Goal: Complete application form

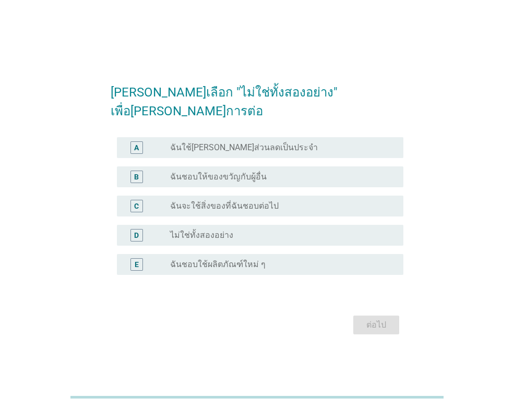
click at [234, 230] on div "radio_button_unchecked ไม่ใช่ทั้งสองอย่าง" at bounding box center [278, 235] width 216 height 10
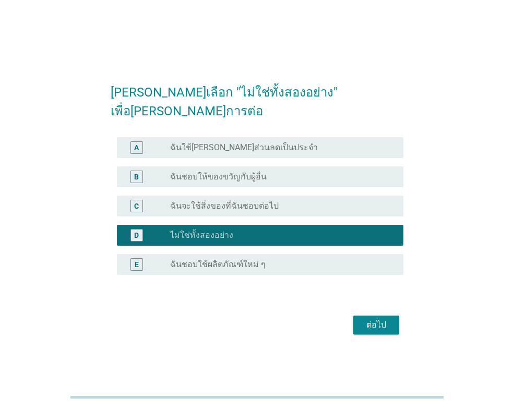
click at [372, 327] on div "ต่อไป" at bounding box center [257, 324] width 293 height 25
click at [372, 319] on div "ต่อไป" at bounding box center [375, 325] width 29 height 13
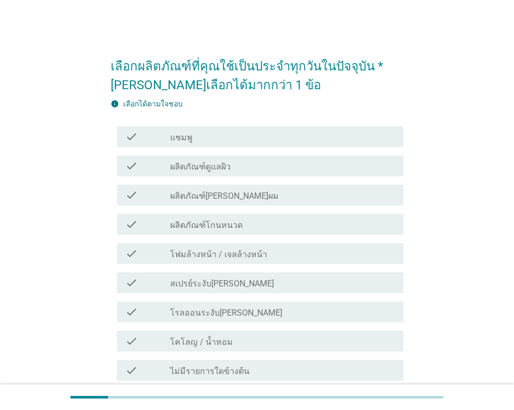
click at [235, 148] on div "check check_box_outline_blank แชมพู" at bounding box center [257, 136] width 293 height 29
click at [237, 141] on div "check_box_outline_blank แชมพู" at bounding box center [282, 136] width 225 height 13
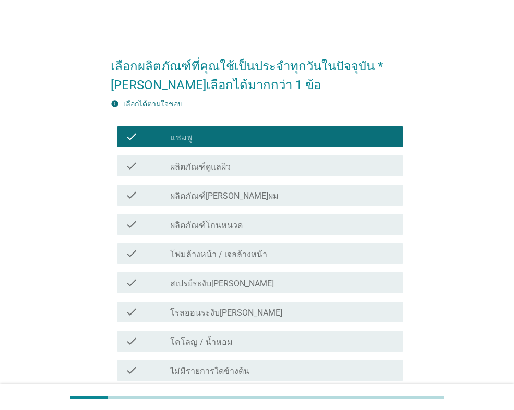
click at [203, 167] on label "ผลิตภัณฑ์ดูแลผิว" at bounding box center [200, 167] width 61 height 10
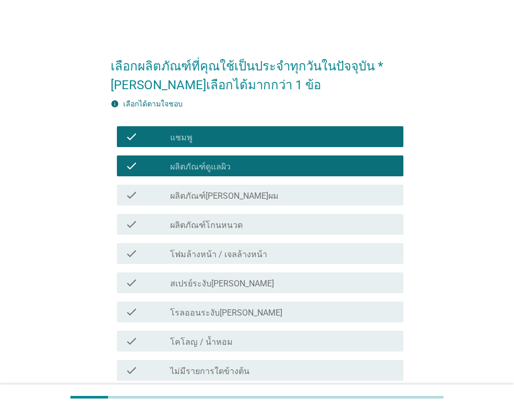
click at [212, 194] on label "ผลิตภัณฑ์[PERSON_NAME]ผม" at bounding box center [224, 196] width 108 height 10
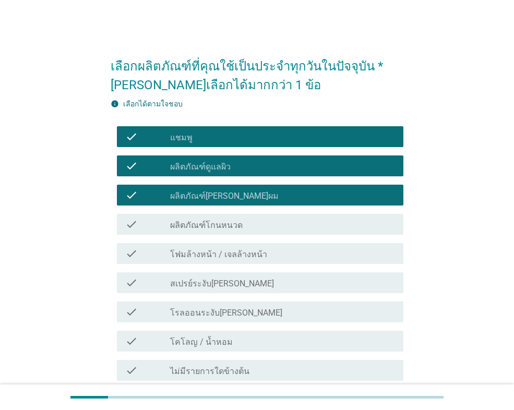
click at [220, 260] on div "check check_box_outline_blank โฟมล้างหน้า / เจลล้างหน้า" at bounding box center [260, 253] width 286 height 21
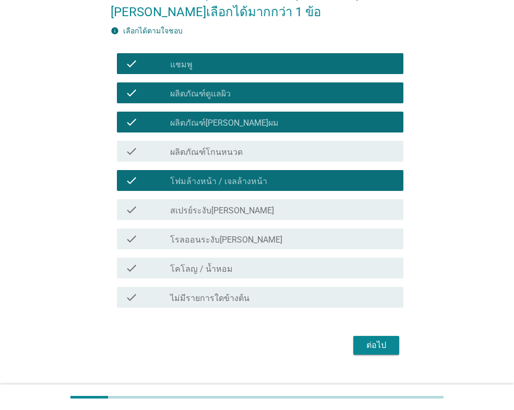
scroll to position [92, 0]
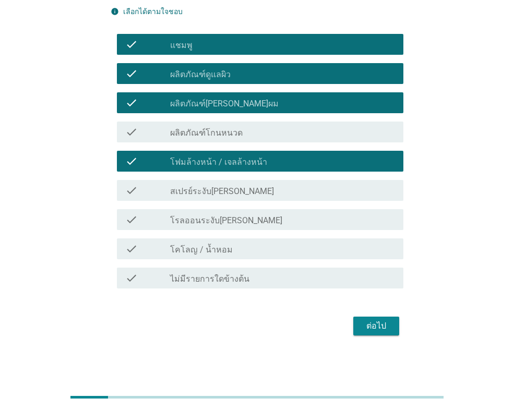
click at [217, 226] on div "check check_box_outline_blank โรลออนระงับ[PERSON_NAME]" at bounding box center [260, 219] width 286 height 21
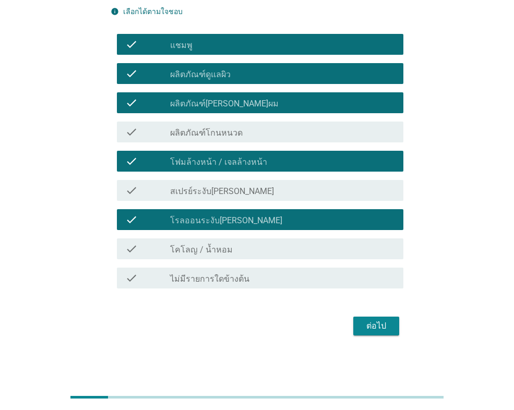
click at [223, 243] on div "check_box_outline_blank โคโลญ / น้ำหอม" at bounding box center [282, 249] width 225 height 13
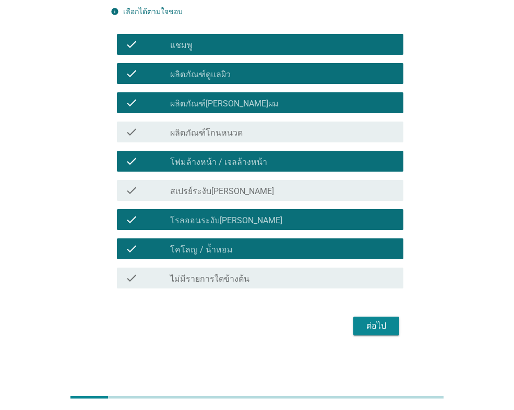
click at [376, 326] on div "ต่อไป" at bounding box center [375, 326] width 29 height 13
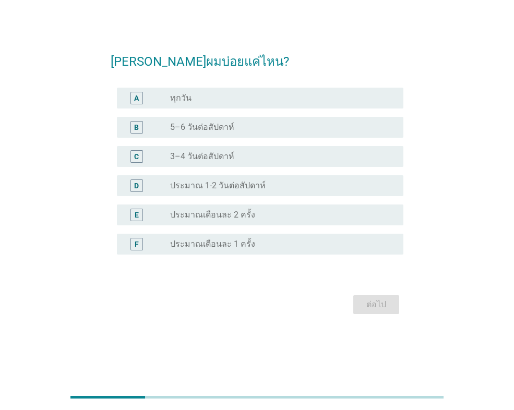
scroll to position [0, 0]
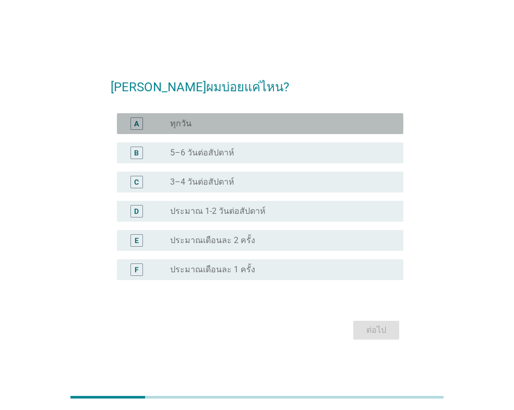
click at [210, 122] on div "radio_button_unchecked ทุกวัน" at bounding box center [278, 123] width 216 height 10
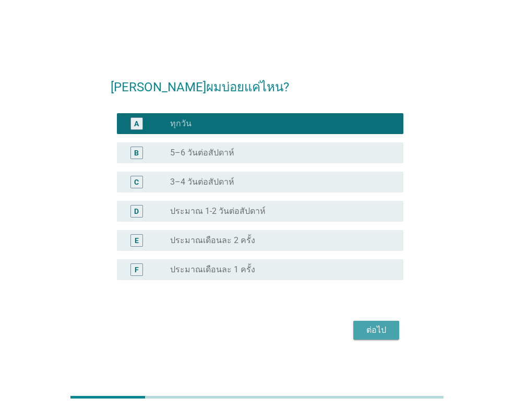
click at [359, 327] on button "ต่อไป" at bounding box center [376, 330] width 46 height 19
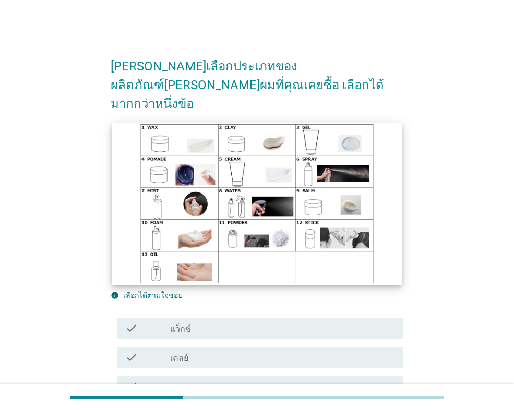
click at [330, 162] on img at bounding box center [256, 203] width 289 height 163
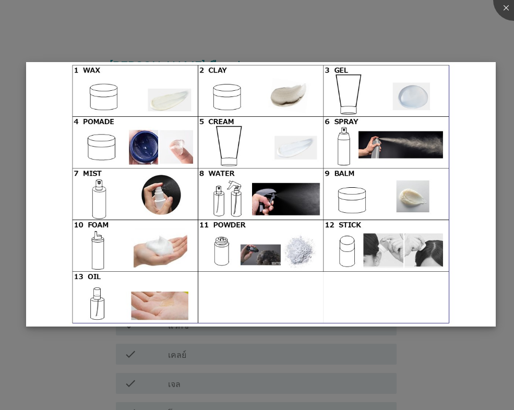
click at [161, 203] on img at bounding box center [260, 194] width 469 height 264
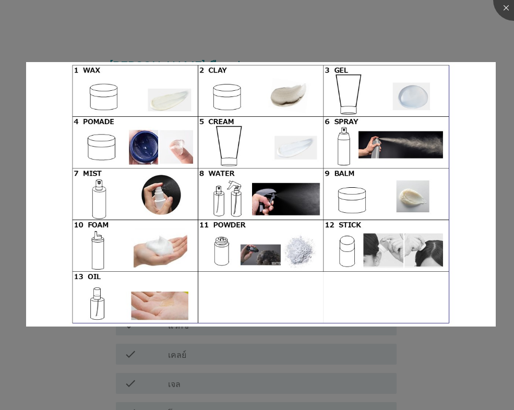
click at [441, 383] on div at bounding box center [257, 205] width 514 height 410
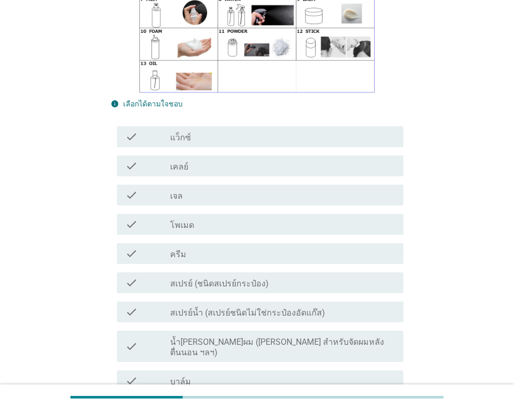
scroll to position [209, 0]
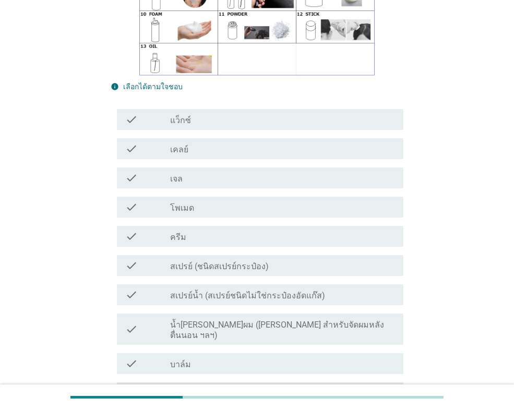
click at [283, 291] on label "สเปรย์น้ำ (สเปรย์ชนิดไม่ใช่กระป๋องอัดแก๊ส)" at bounding box center [247, 296] width 155 height 10
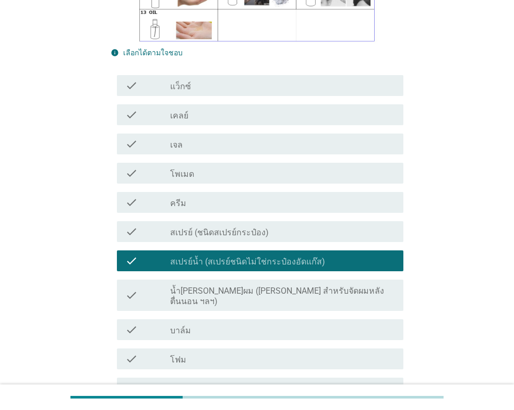
scroll to position [261, 0]
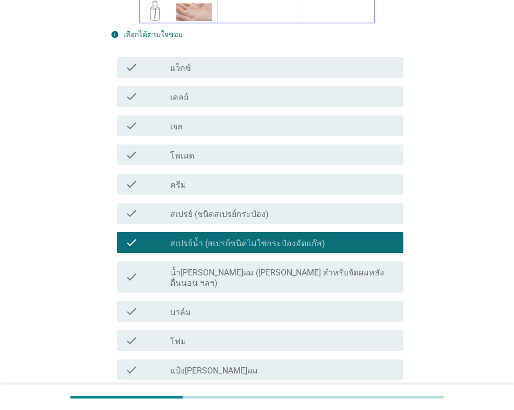
click at [312, 261] on div "check check_box_outline_blank น้ำ[PERSON_NAME]ผม ([PERSON_NAME] สำหรับจัดผมหลัง…" at bounding box center [260, 276] width 286 height 31
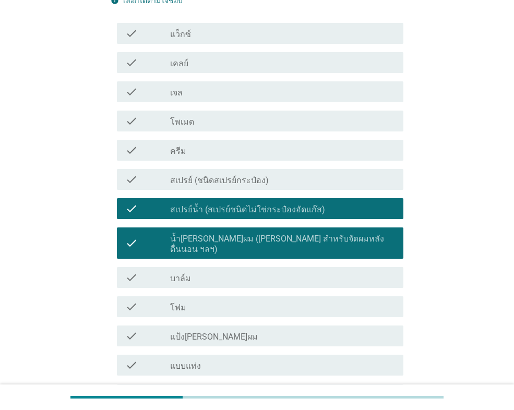
scroll to position [313, 0]
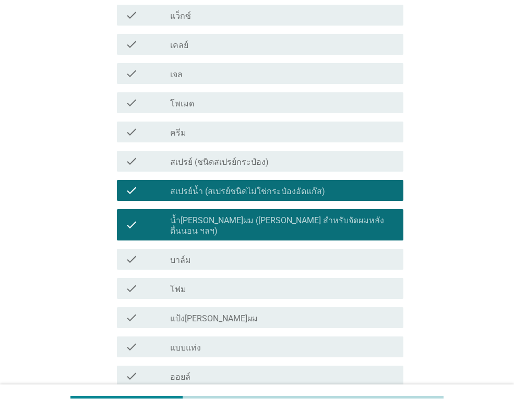
click at [283, 215] on label "น้ำ[PERSON_NAME]ผม ([PERSON_NAME] สำหรับจัดผมหลังตื่นนอน ฯลฯ)" at bounding box center [282, 225] width 225 height 21
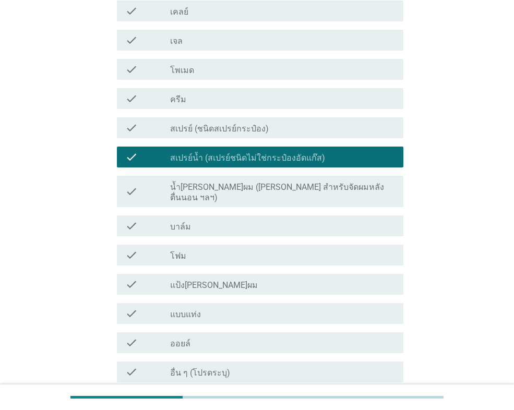
scroll to position [365, 0]
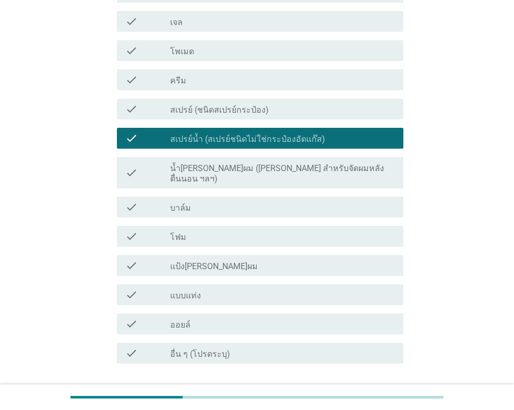
click at [257, 288] on div "check_box_outline_blank แบบแท่ง" at bounding box center [282, 294] width 225 height 13
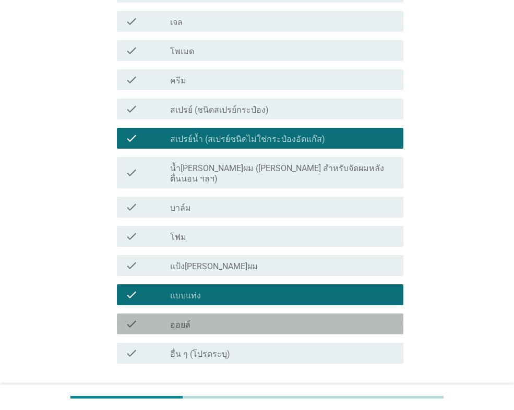
click at [257, 318] on div "check_box_outline_blank ออยล์" at bounding box center [282, 324] width 225 height 13
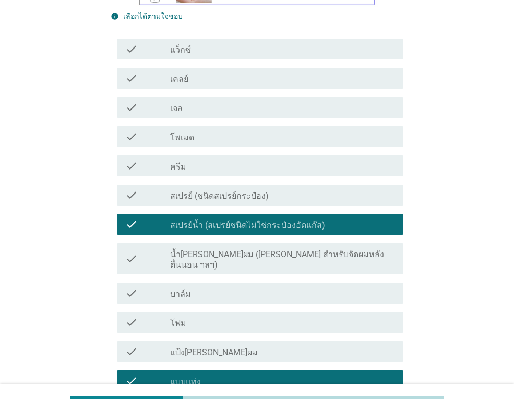
scroll to position [261, 0]
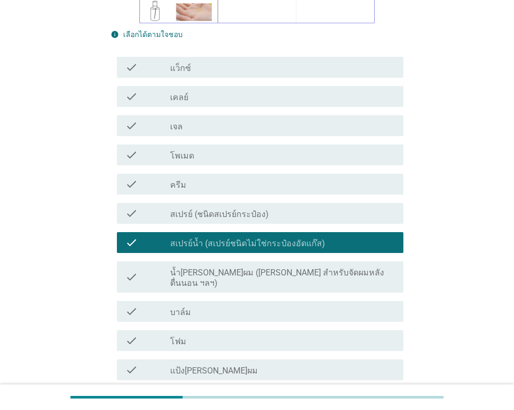
click at [221, 178] on div "check_box_outline_blank ครีม" at bounding box center [282, 184] width 225 height 13
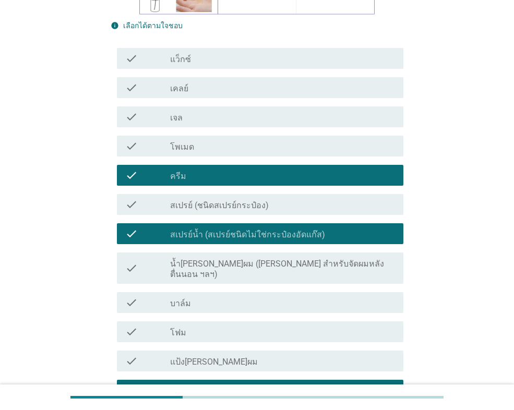
scroll to position [365, 0]
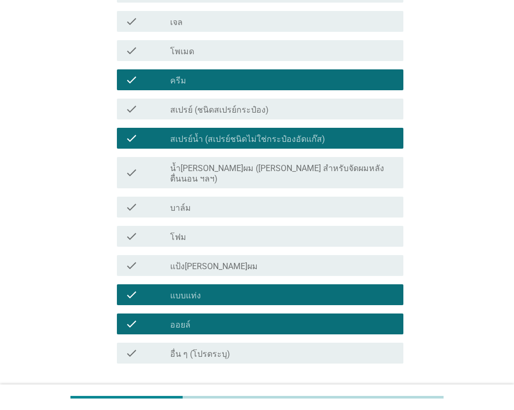
click at [238, 347] on div "check_box_outline_blank อื่น ๆ (โปรดระบุ)" at bounding box center [282, 353] width 225 height 13
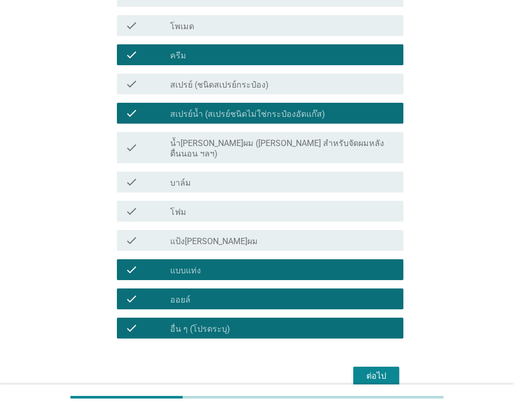
scroll to position [411, 0]
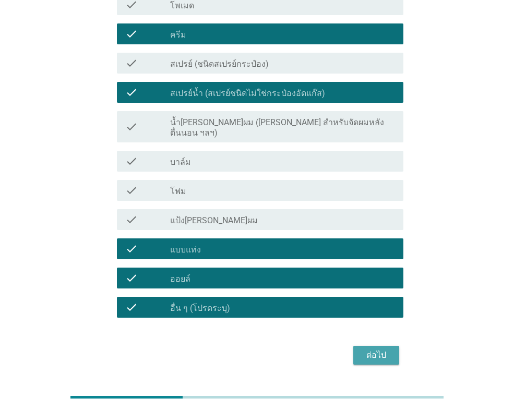
click at [388, 349] on div "ต่อไป" at bounding box center [375, 355] width 29 height 13
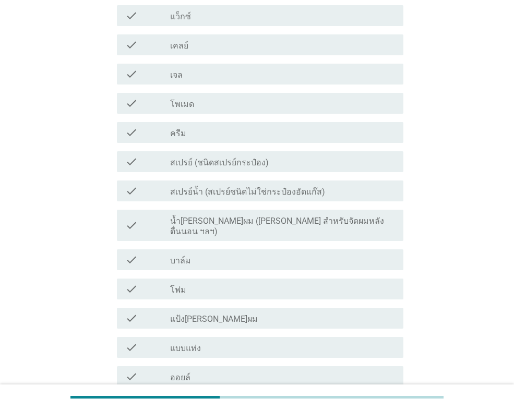
scroll to position [313, 0]
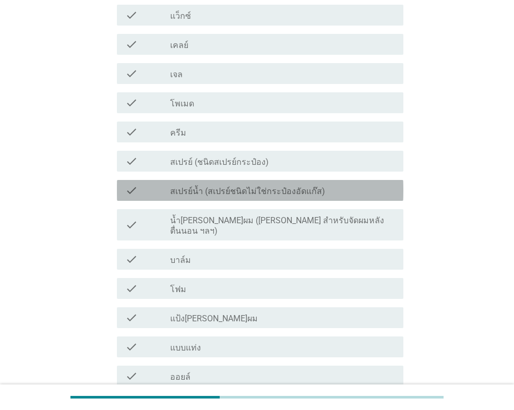
click at [335, 184] on div "check_box_outline_blank สเปรย์น้ำ (สเปรย์ชนิดไม่ใช่กระป๋องอัดแก๊ส)" at bounding box center [282, 190] width 225 height 13
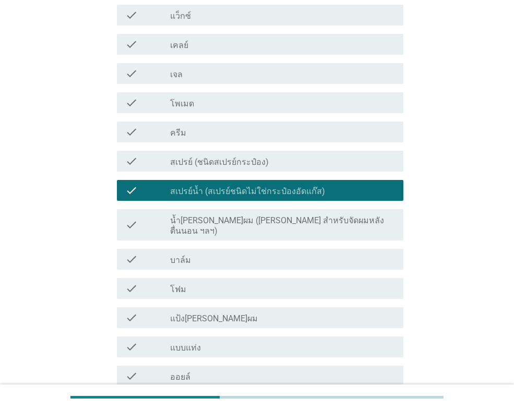
scroll to position [365, 0]
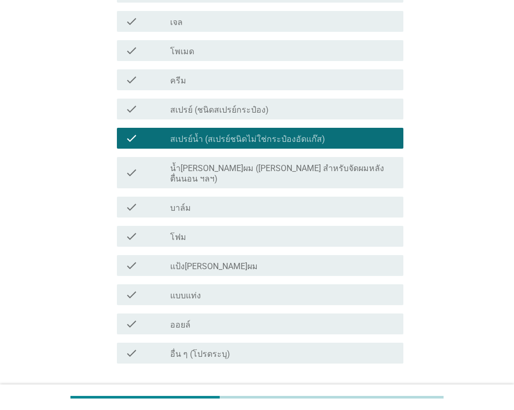
click at [293, 288] on div "check_box_outline_blank แบบแท่ง" at bounding box center [282, 294] width 225 height 13
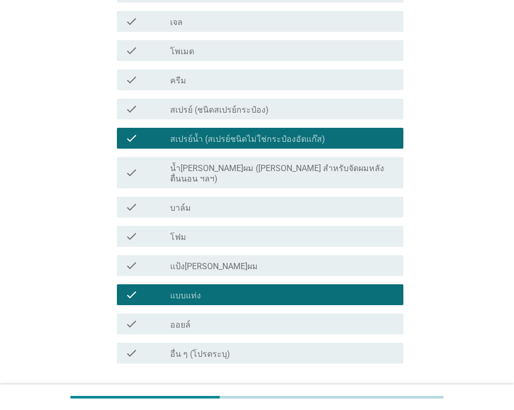
click at [294, 318] on div "check_box_outline_blank ออยล์" at bounding box center [282, 324] width 225 height 13
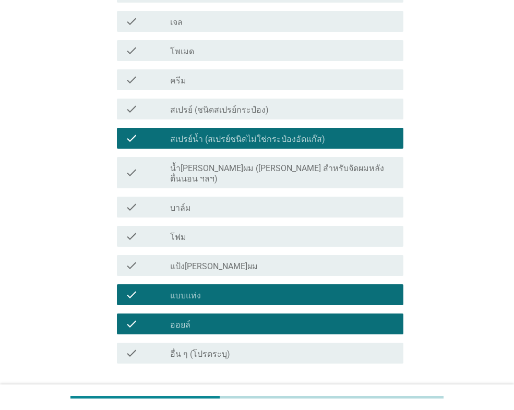
click at [298, 347] on div "check_box_outline_blank อื่น ๆ (โปรดระบุ)" at bounding box center [282, 353] width 225 height 13
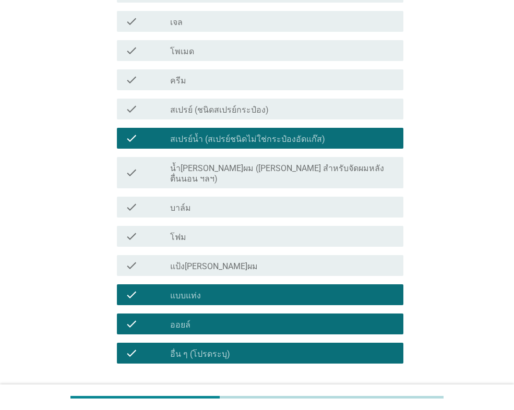
click at [376, 395] on div "ต่อไป" at bounding box center [375, 401] width 29 height 13
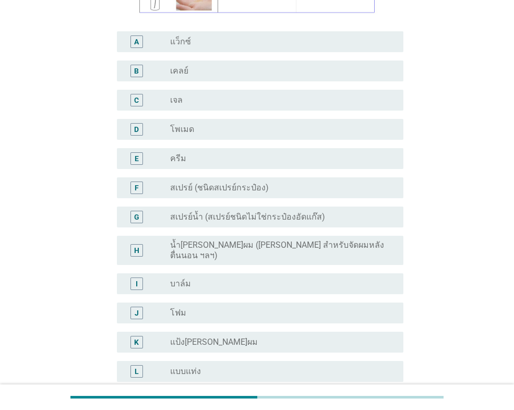
scroll to position [313, 0]
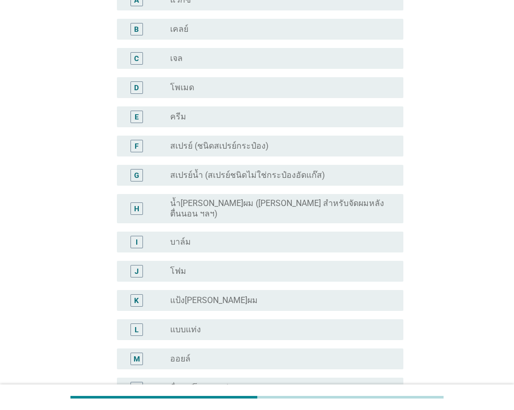
click at [258, 353] on div "radio_button_unchecked ออยล์" at bounding box center [282, 359] width 225 height 13
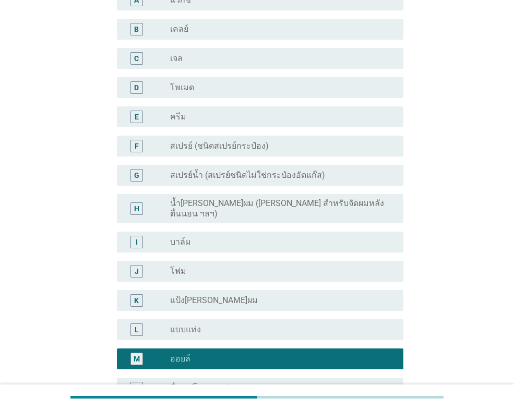
scroll to position [365, 0]
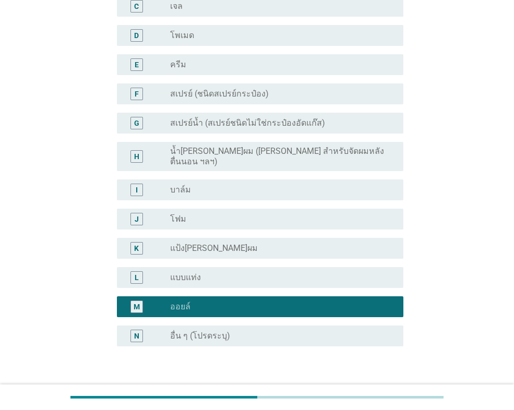
click at [363, 390] on div "ต่อไป" at bounding box center [375, 396] width 29 height 13
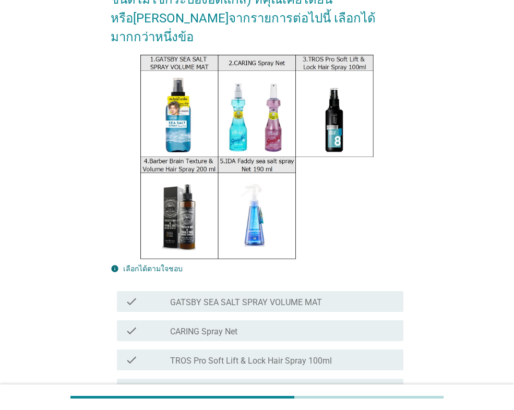
scroll to position [156, 0]
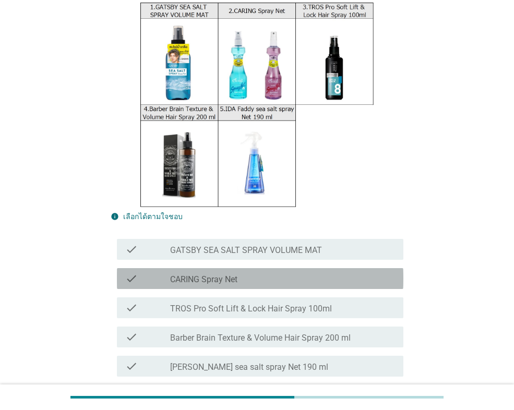
click at [225, 274] on label "CARING Spray Net" at bounding box center [203, 279] width 67 height 10
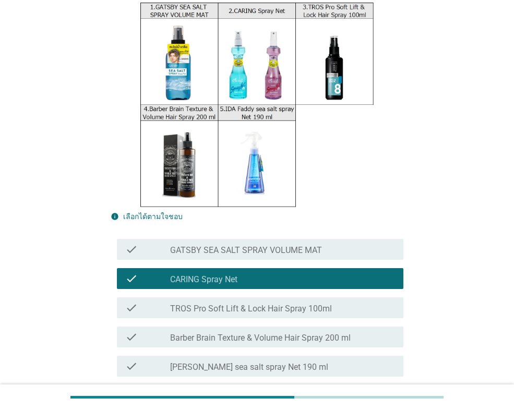
click at [218, 389] on div "check_box_outline_blank Others" at bounding box center [282, 395] width 225 height 13
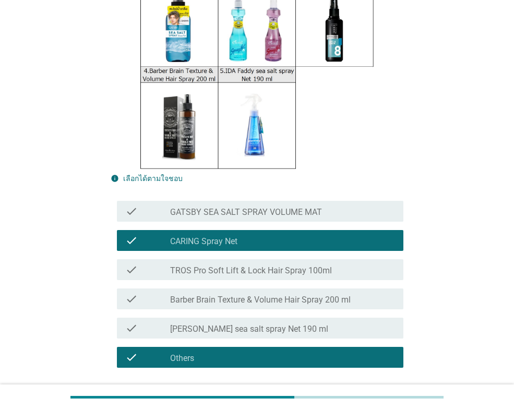
scroll to position [237, 0]
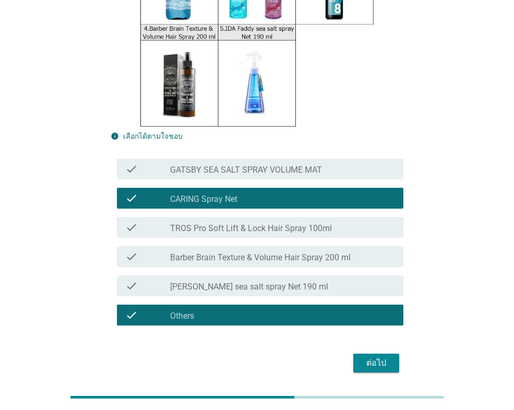
click at [377, 357] on div "ต่อไป" at bounding box center [375, 363] width 29 height 13
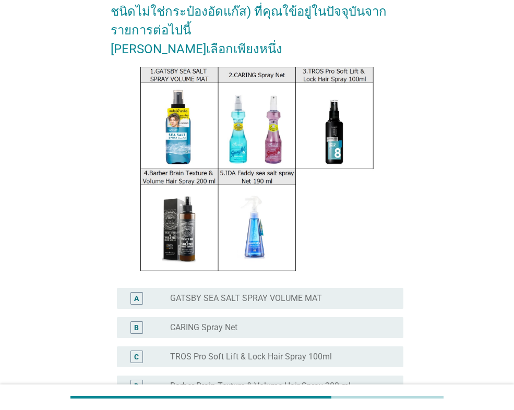
scroll to position [253, 0]
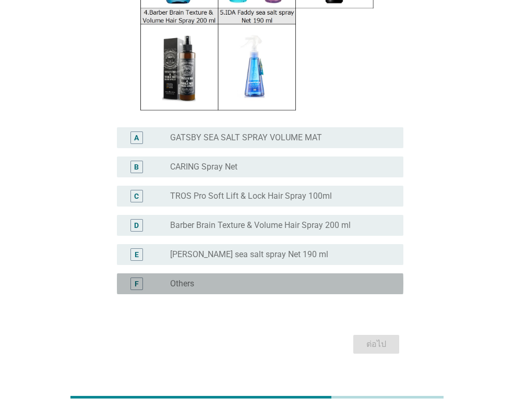
click at [320, 279] on div "radio_button_unchecked Others" at bounding box center [278, 284] width 216 height 10
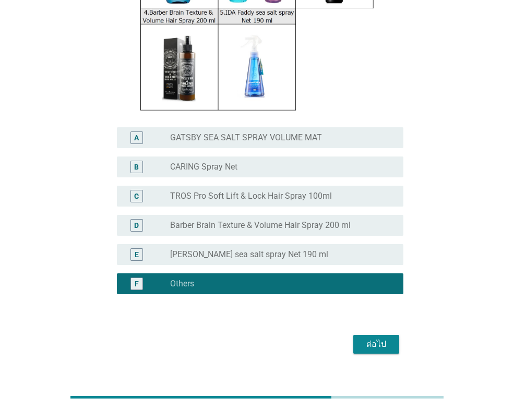
click at [389, 338] on div "ต่อไป" at bounding box center [375, 344] width 29 height 13
